Goal: Find contact information: Find contact information

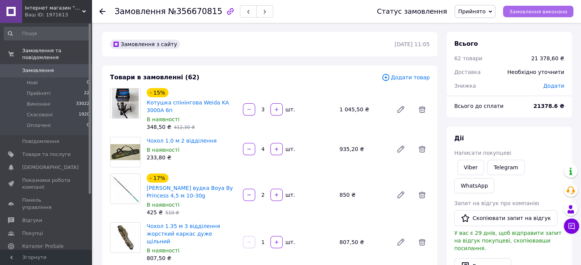
click at [542, 13] on span "Замовлення виконано" at bounding box center [538, 12] width 58 height 6
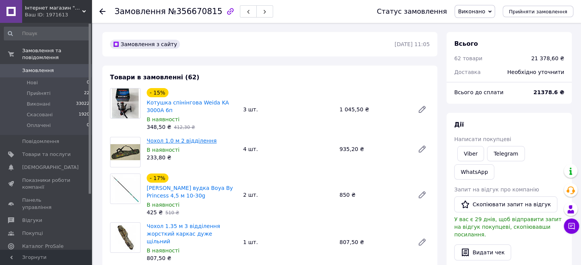
click at [160, 138] on link "Чохол 1.0 м 2 відділення" at bounding box center [182, 141] width 70 height 6
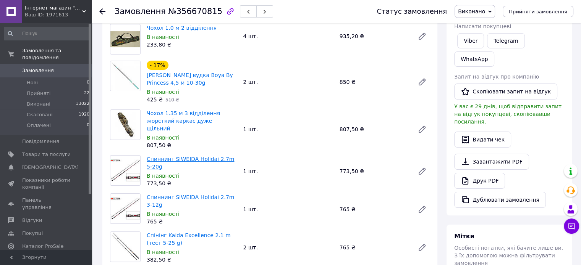
scroll to position [115, 0]
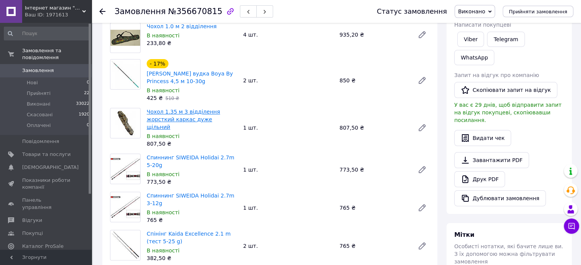
click at [189, 111] on link "Чохол 1.35 м 3 відділення жорсткий каркас дуже щільний" at bounding box center [183, 119] width 73 height 21
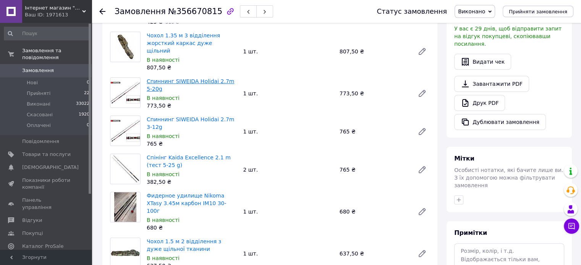
click at [189, 78] on link "Спиннинг SIWEIDA Holidai 2.7m 5-20g" at bounding box center [190, 85] width 87 height 14
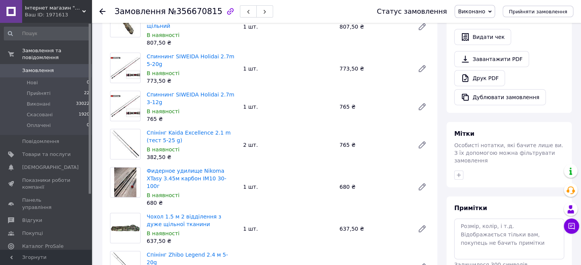
scroll to position [229, 0]
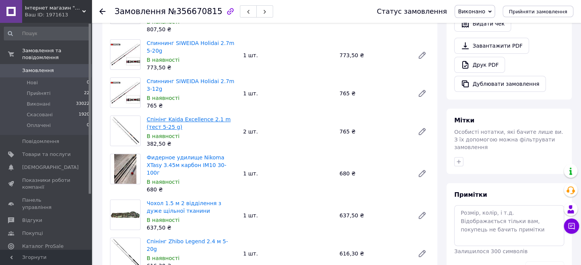
click at [201, 116] on link "Спінінг Kaida Excellence 2.1 m (тест 5-25 g)" at bounding box center [189, 123] width 84 height 14
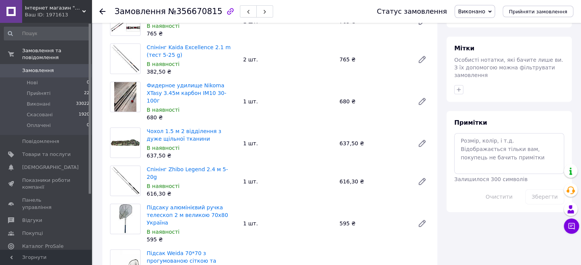
scroll to position [305, 0]
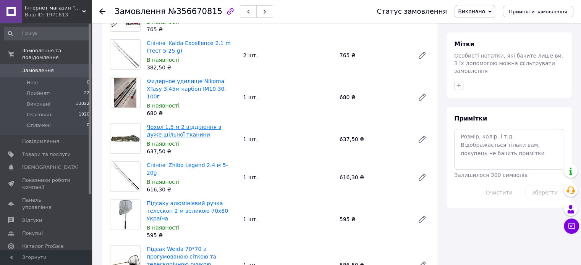
click at [177, 124] on link "Чохол 1.5 м 2 відділення з дуже щільної тканини" at bounding box center [184, 131] width 74 height 14
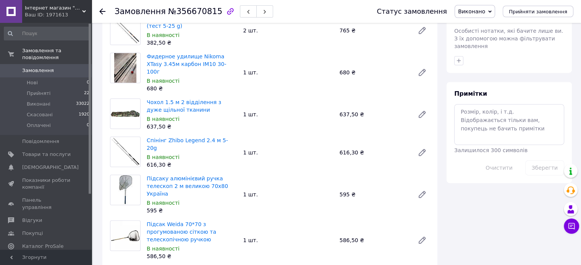
scroll to position [382, 0]
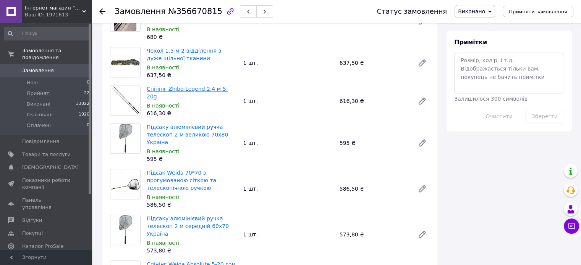
click at [202, 86] on link "Спінінг Zhibo Legend 2.4 м 5-20g" at bounding box center [187, 93] width 81 height 14
click at [199, 124] on link "Підсаку алюмінієвий ручка телескоп 2 м великою 70х80 Україна" at bounding box center [187, 134] width 81 height 21
click at [202, 170] on link "Підсак Weida 70*70 з прогумованою сіткою та телескопічною ручкою" at bounding box center [181, 180] width 69 height 21
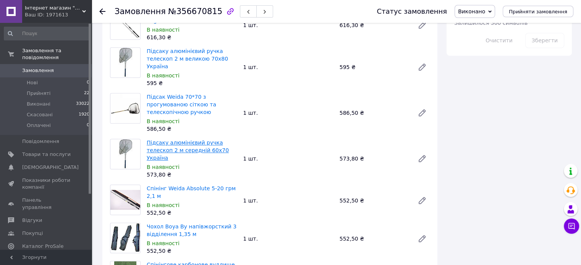
scroll to position [458, 0]
click at [181, 139] on link "Підсаку алюмінієвий ручка телескоп 2 м середній 60х70 Україна" at bounding box center [188, 149] width 82 height 21
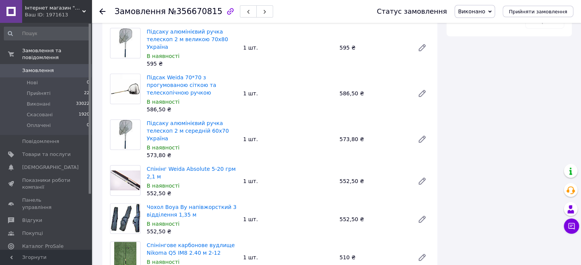
scroll to position [496, 0]
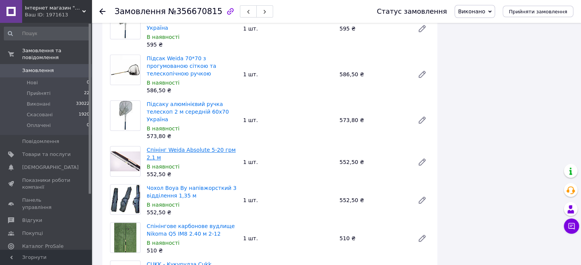
click at [183, 147] on link "Спінінг Weida Absolute 5-20 грм 2,1 м" at bounding box center [191, 154] width 89 height 14
click at [163, 185] on link "Чохол Boya By напівжорсткий 3 відділення 1,35 м" at bounding box center [192, 192] width 90 height 14
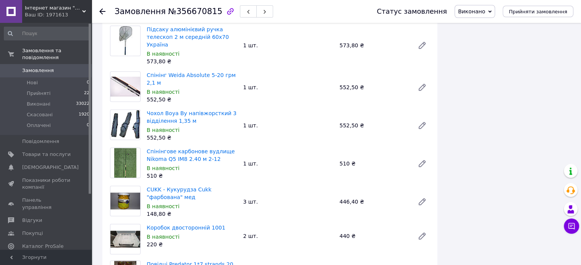
scroll to position [573, 0]
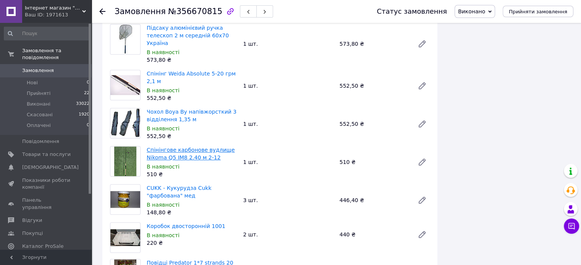
click at [185, 147] on link "Спінінгове карбонове вудлище Nikoma Q5 IM8 2.40 м 2-12" at bounding box center [191, 154] width 88 height 14
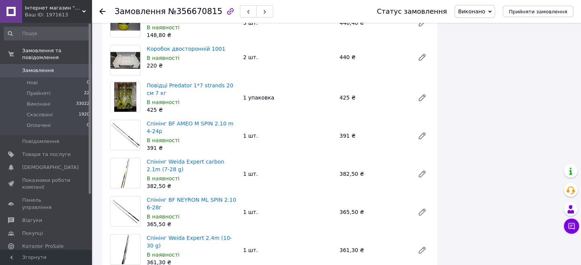
scroll to position [764, 0]
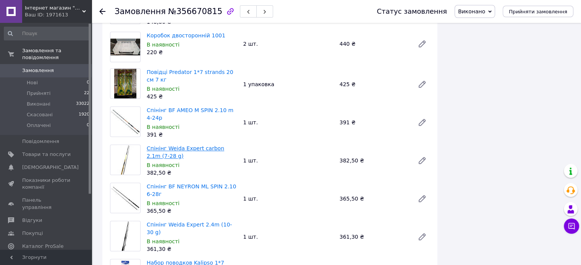
click at [190, 145] on link "Спінінг Weida Expert carbon 2.1m (7-28 g)" at bounding box center [186, 152] width 78 height 14
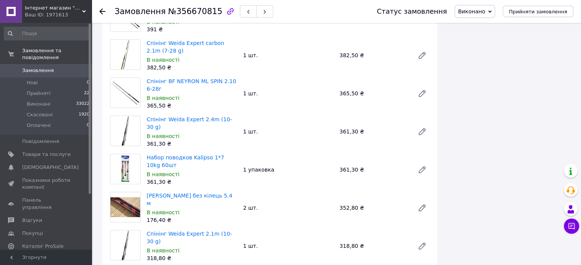
scroll to position [878, 0]
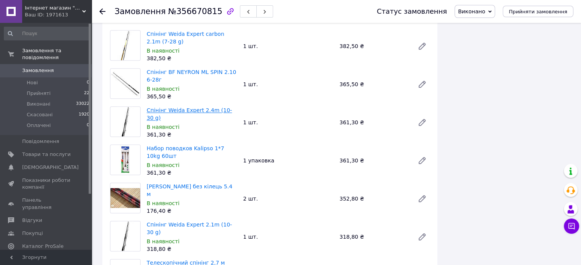
click at [184, 107] on link "Спінінг Weida Expert 2.4m (10-30 g)" at bounding box center [189, 114] width 85 height 14
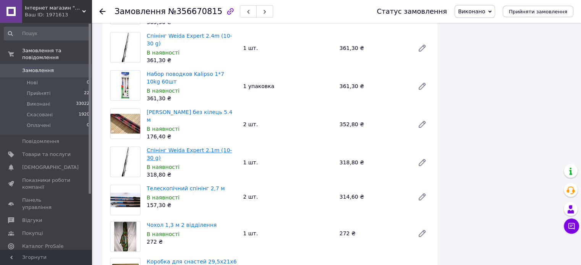
scroll to position [955, 0]
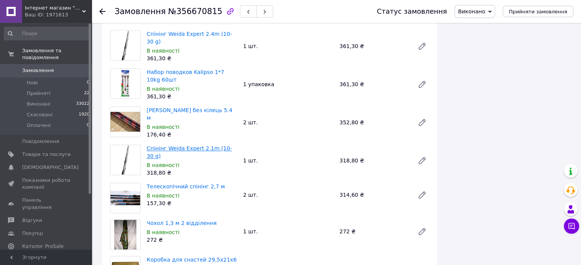
click at [199, 145] on link "Спінінг Weida Expert 2.1m (10-30 g)" at bounding box center [189, 152] width 85 height 14
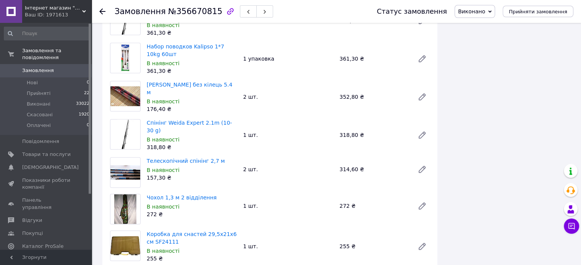
scroll to position [993, 0]
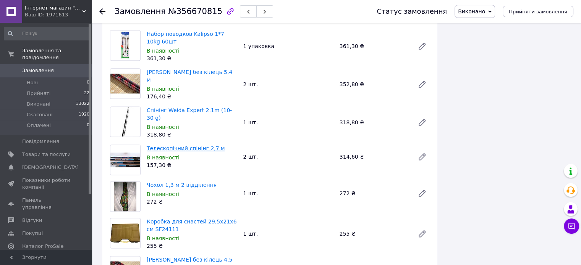
click at [170, 145] on link "Телескопічний спінінг 2,7 м" at bounding box center [186, 148] width 78 height 6
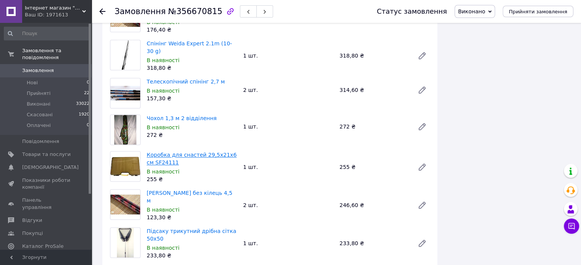
scroll to position [1069, 0]
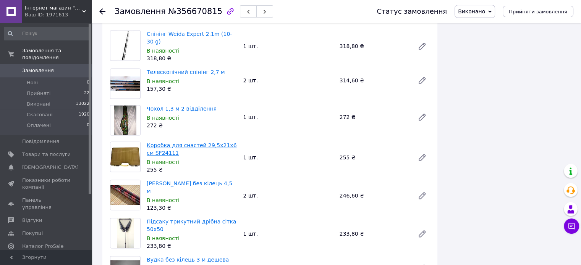
click at [176, 142] on link "Коробка для снастей 29,5х21х6 см SF24111" at bounding box center [192, 149] width 90 height 14
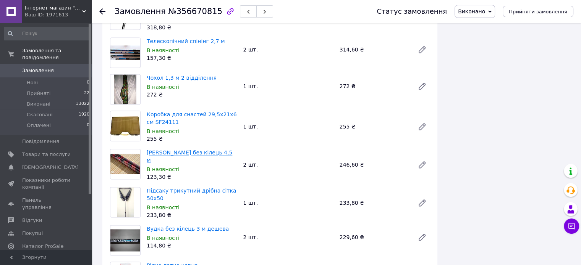
scroll to position [1146, 0]
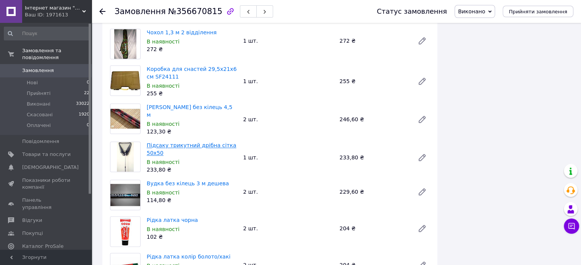
click at [207, 142] on link "Підсаку трикутний дрібна сітка 50х50" at bounding box center [191, 149] width 89 height 14
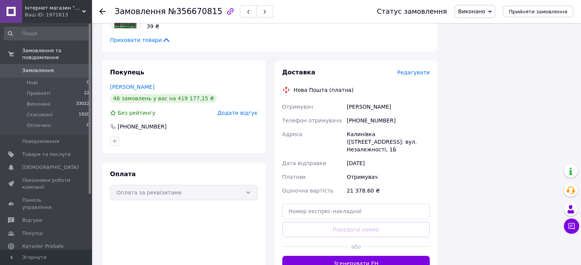
scroll to position [2467, 0]
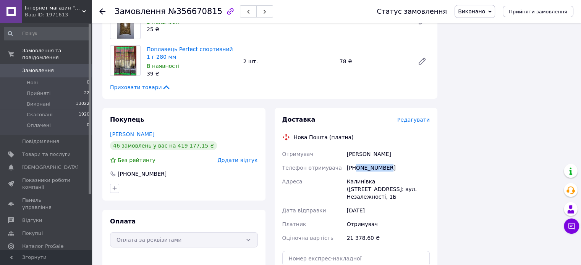
drag, startPoint x: 396, startPoint y: 83, endPoint x: 356, endPoint y: 83, distance: 39.7
click at [356, 161] on div "[PHONE_NUMBER]" at bounding box center [388, 168] width 86 height 14
copy div "0672628858"
